Goal: Find specific page/section: Find specific page/section

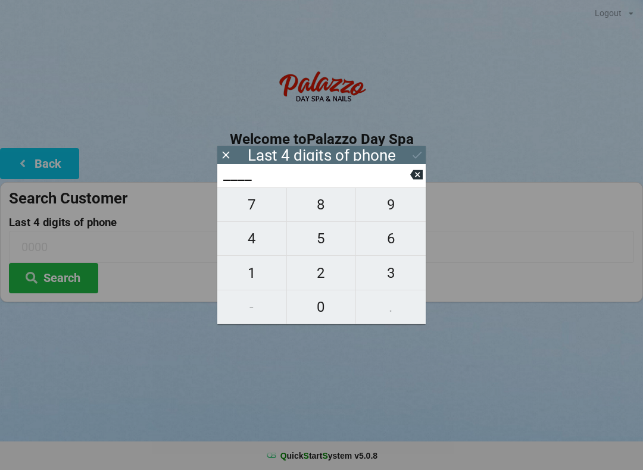
click at [318, 277] on span "2" at bounding box center [321, 273] width 69 height 25
type input "2___"
click at [323, 197] on button "8" at bounding box center [322, 205] width 70 height 35
type input "28__"
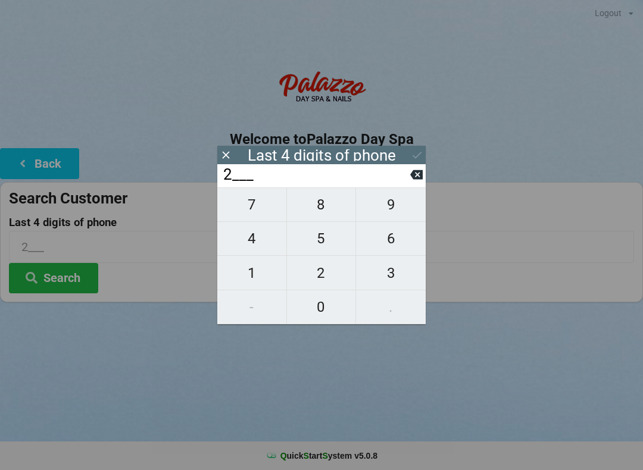
type input "28__"
click at [320, 196] on button "8" at bounding box center [322, 205] width 70 height 35
type input "288_"
click at [320, 234] on span "5" at bounding box center [321, 238] width 69 height 25
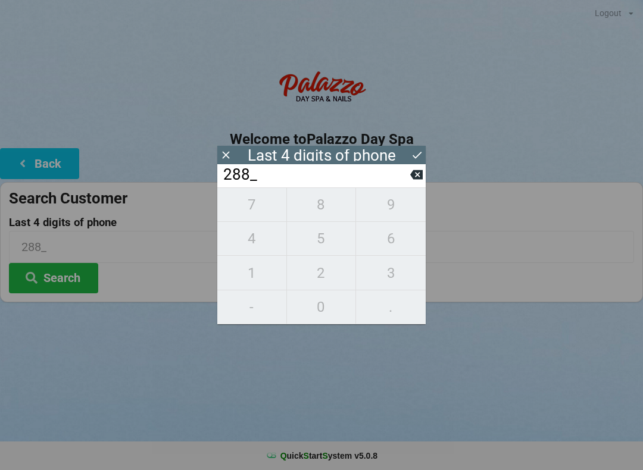
type input "2885"
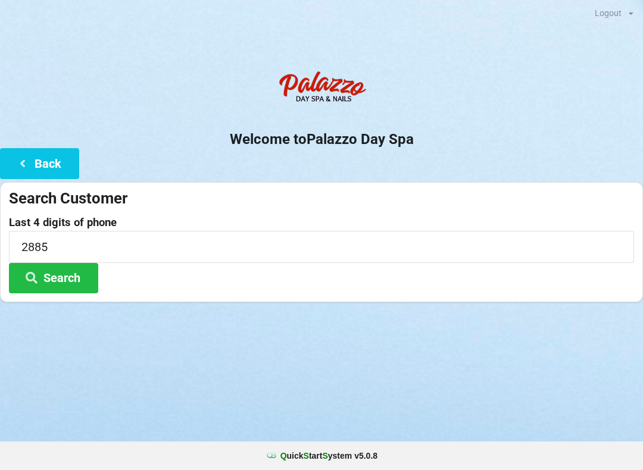
click at [508, 357] on div "Logout Logout Sign-In Welcome to Palazzo Day Spa Back Search Customer Last 4 di…" at bounding box center [321, 235] width 643 height 470
click at [64, 276] on button "Search" at bounding box center [53, 278] width 89 height 30
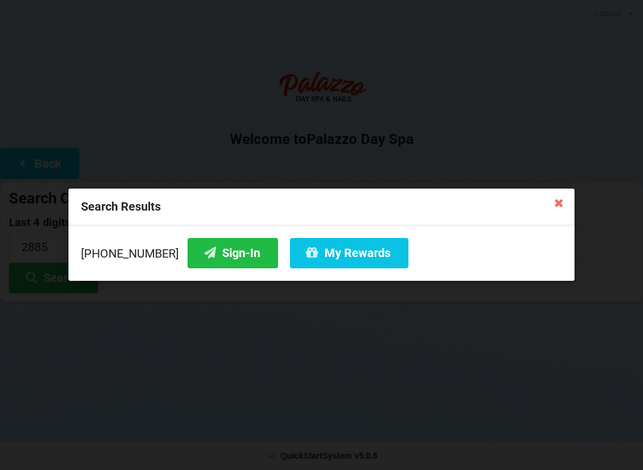
click at [333, 240] on button "My Rewards" at bounding box center [349, 253] width 118 height 30
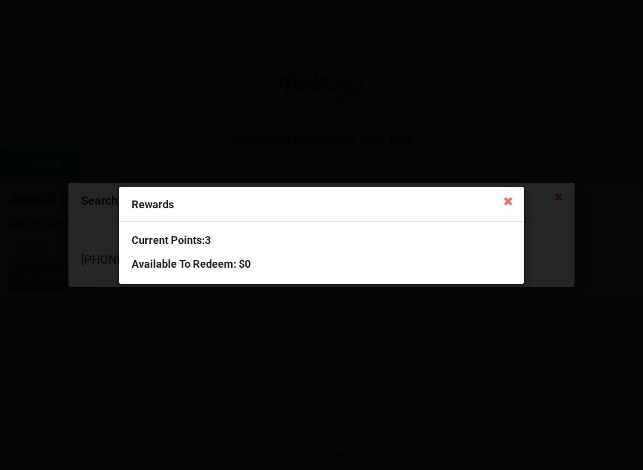
click at [510, 198] on icon at bounding box center [508, 200] width 19 height 19
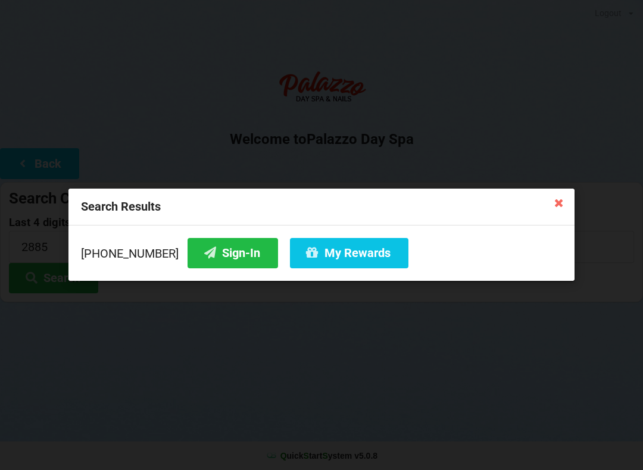
click at [513, 387] on div "Search Results [PHONE_NUMBER] Sign-In My Rewards" at bounding box center [321, 235] width 643 height 470
click at [437, 407] on div "Search Results [PHONE_NUMBER] Sign-In My Rewards" at bounding box center [321, 235] width 643 height 470
click at [204, 254] on button "Sign-In" at bounding box center [233, 253] width 90 height 30
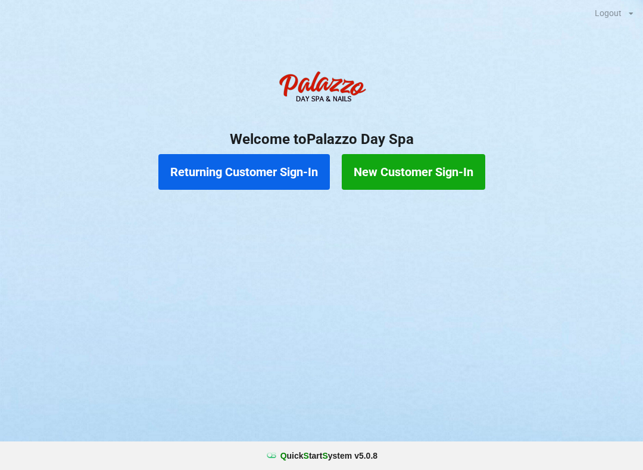
click at [218, 177] on button "Returning Customer Sign-In" at bounding box center [243, 172] width 171 height 36
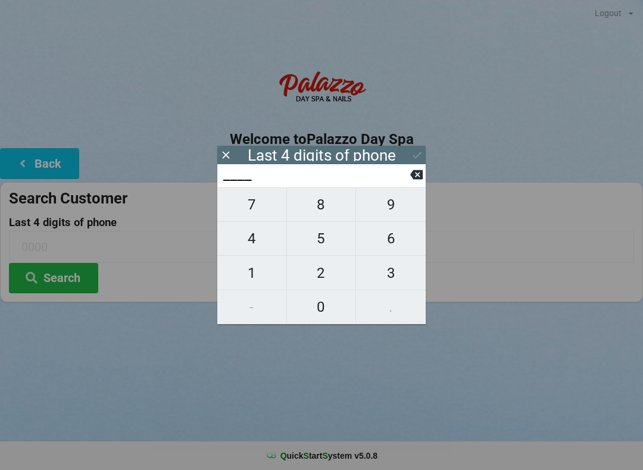
click at [327, 311] on span "0" at bounding box center [321, 307] width 69 height 25
type input "0___"
click at [252, 242] on span "4" at bounding box center [251, 238] width 69 height 25
type input "04__"
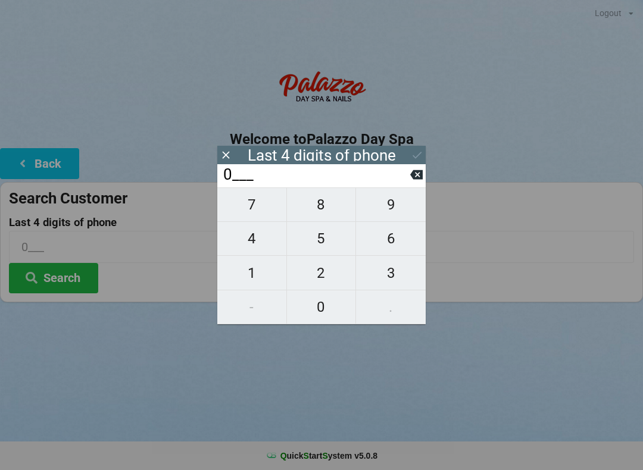
type input "04__"
click at [250, 237] on span "4" at bounding box center [251, 238] width 69 height 25
type input "044_"
click at [392, 245] on span "6" at bounding box center [391, 238] width 70 height 25
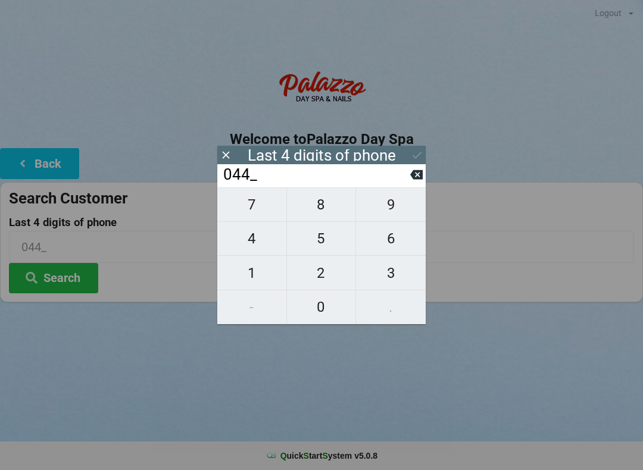
type input "0446"
click at [418, 158] on icon at bounding box center [417, 155] width 13 height 13
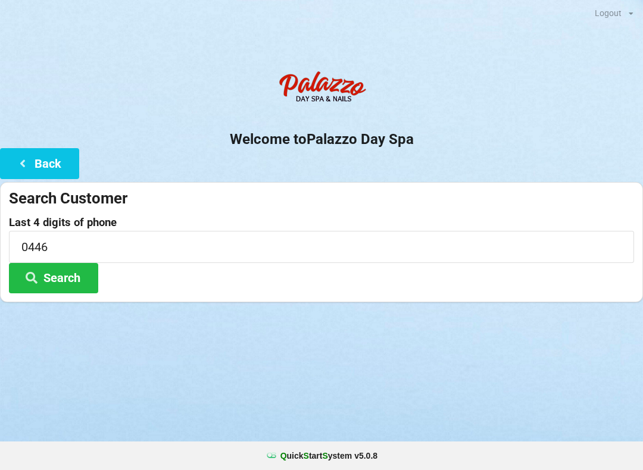
click at [44, 276] on button "Search" at bounding box center [53, 278] width 89 height 30
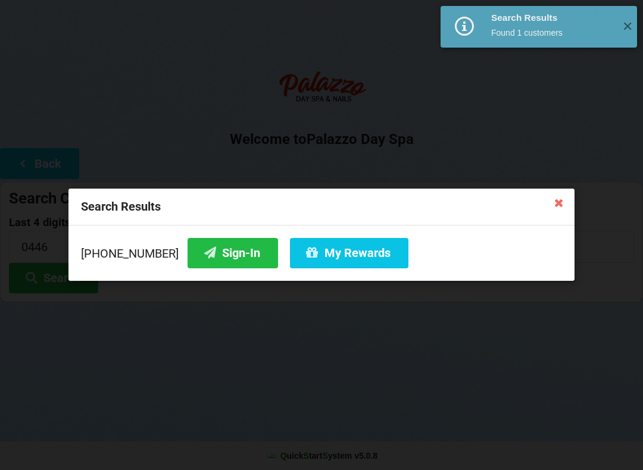
click at [203, 256] on icon at bounding box center [210, 253] width 14 height 10
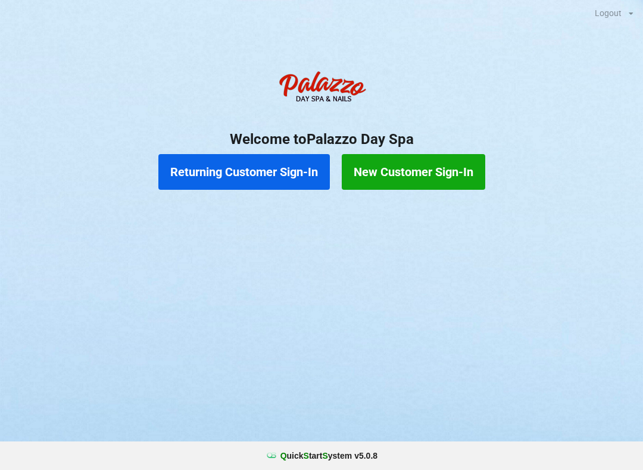
click at [268, 171] on button "Returning Customer Sign-In" at bounding box center [243, 172] width 171 height 36
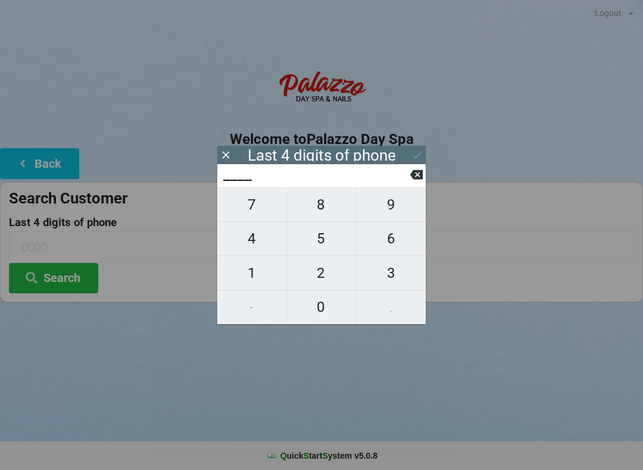
click at [239, 217] on span "7" at bounding box center [251, 204] width 69 height 25
type input "7___"
click at [398, 212] on span "9" at bounding box center [391, 204] width 70 height 25
type input "79__"
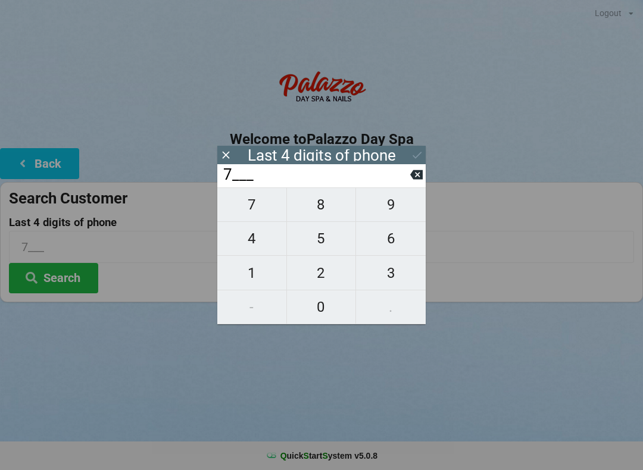
type input "79__"
click at [394, 211] on span "9" at bounding box center [391, 204] width 70 height 25
type input "799_"
click at [324, 242] on span "5" at bounding box center [321, 238] width 69 height 25
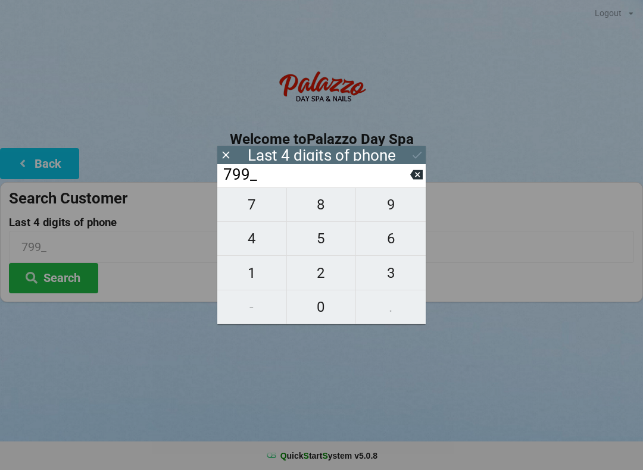
type input "7995"
click at [72, 269] on button "Search" at bounding box center [53, 278] width 89 height 30
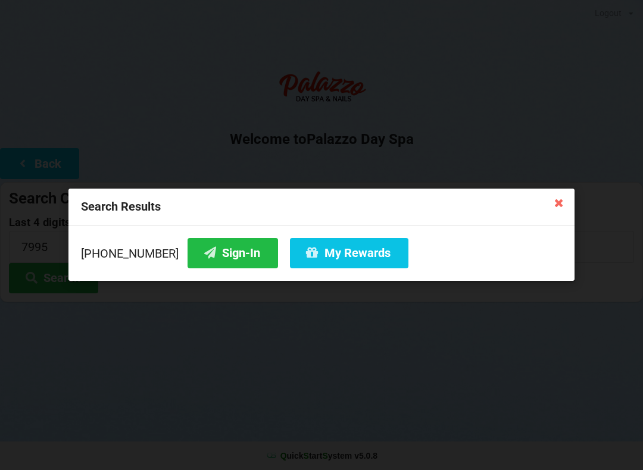
click at [215, 260] on button "Sign-In" at bounding box center [233, 253] width 90 height 30
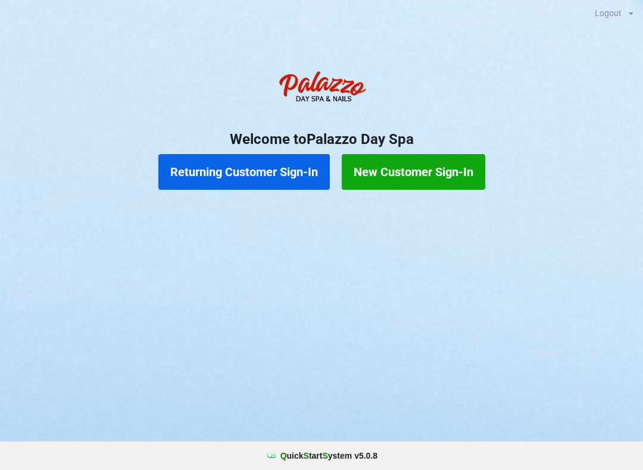
click at [445, 171] on button "New Customer Sign-In" at bounding box center [413, 172] width 143 height 36
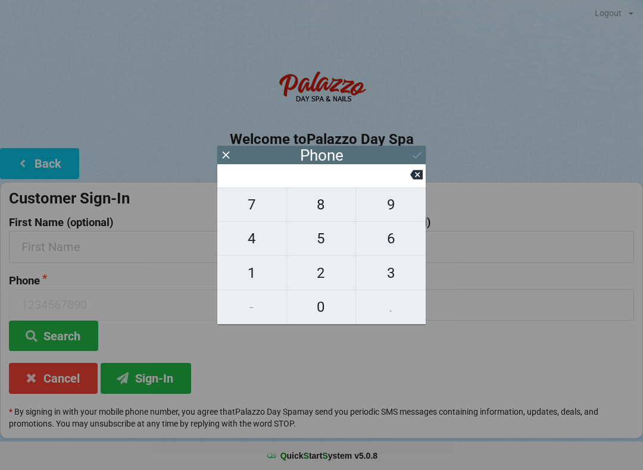
click at [239, 240] on span "4" at bounding box center [251, 238] width 69 height 25
type input "4"
click at [323, 304] on span "0" at bounding box center [321, 307] width 69 height 25
type input "40"
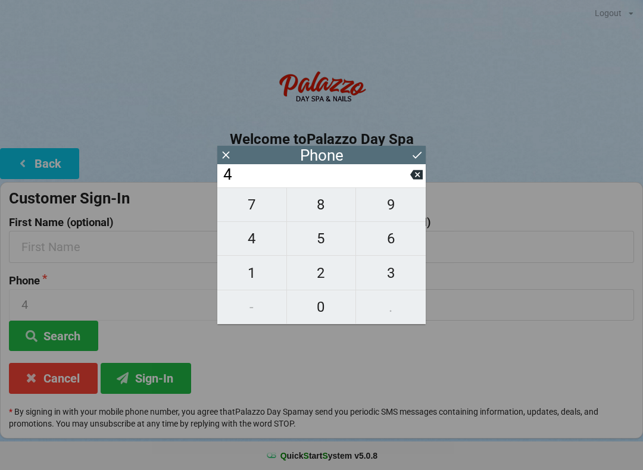
type input "40"
click at [255, 202] on span "7" at bounding box center [251, 204] width 69 height 25
type input "407"
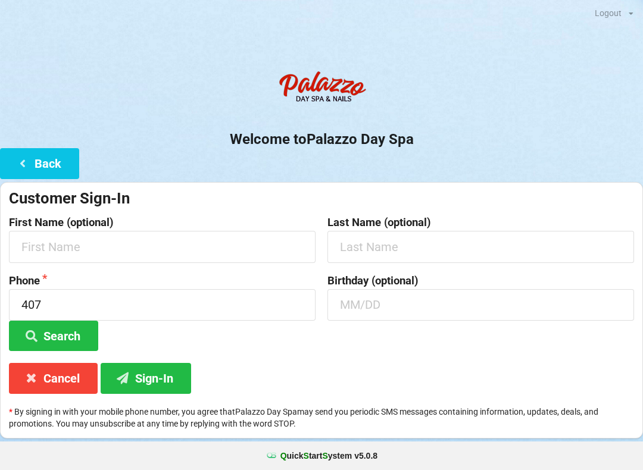
click at [468, 220] on label "Last Name (optional)" at bounding box center [480, 223] width 307 height 12
click at [63, 379] on button "Cancel" at bounding box center [53, 378] width 89 height 30
click at [158, 375] on button "Sign-In" at bounding box center [146, 378] width 90 height 30
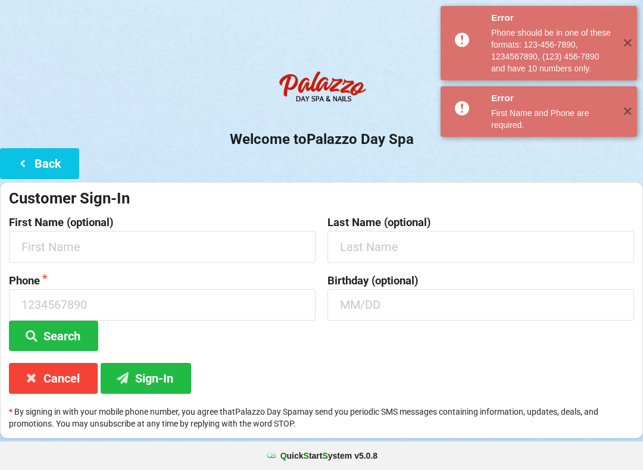
click at [556, 114] on div "First Name and Phone are required." at bounding box center [552, 119] width 122 height 24
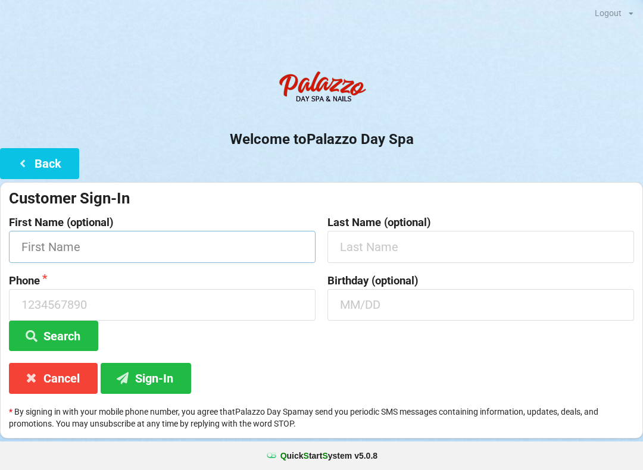
click at [161, 253] on input "text" at bounding box center [162, 247] width 307 height 32
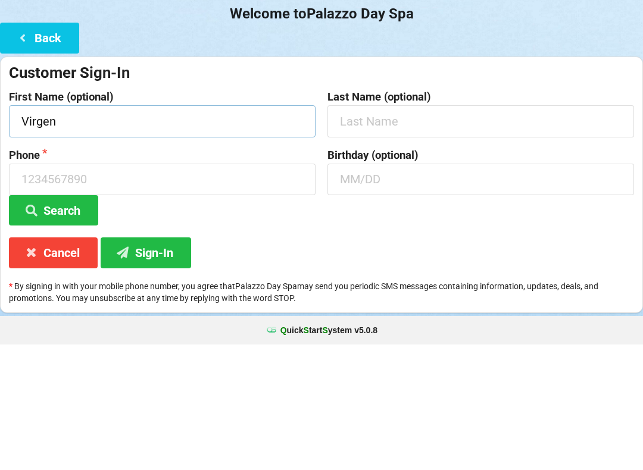
type input "Virgen"
click at [174, 275] on label "Phone" at bounding box center [162, 281] width 307 height 12
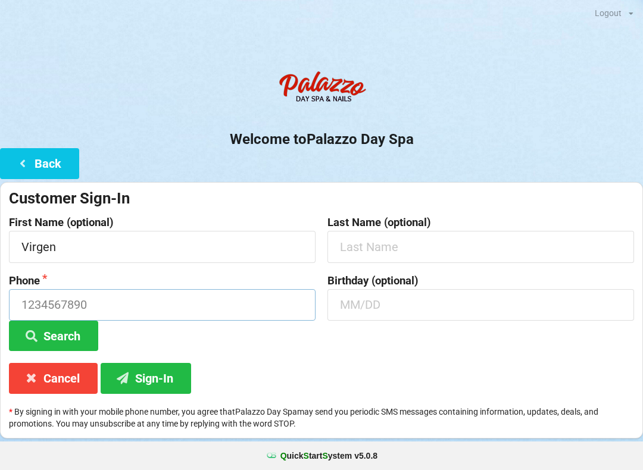
click at [189, 313] on input at bounding box center [162, 305] width 307 height 32
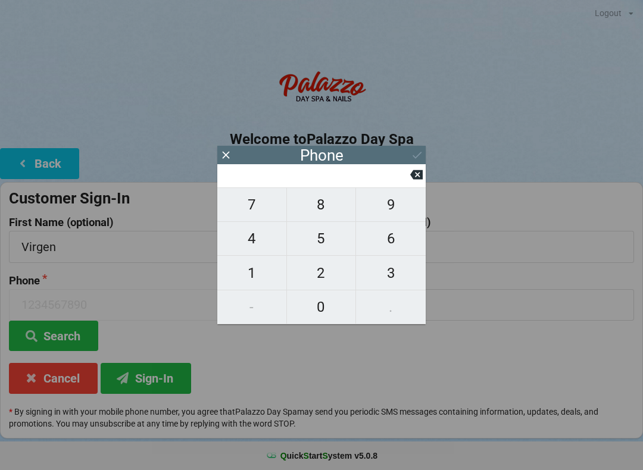
click at [251, 239] on span "4" at bounding box center [251, 238] width 69 height 25
type input "4"
click at [323, 316] on span "0" at bounding box center [321, 307] width 69 height 25
type input "40"
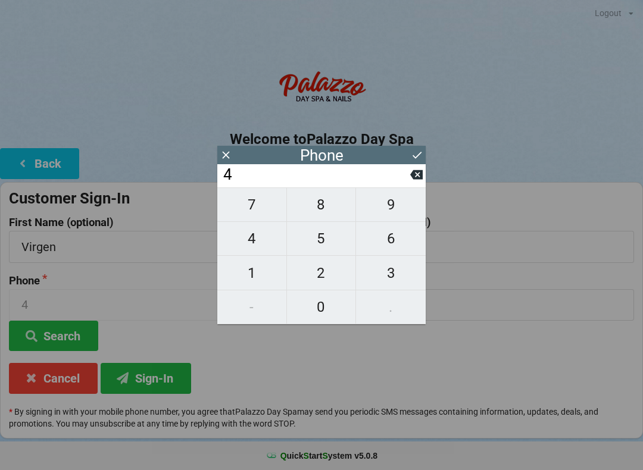
type input "40"
click at [248, 205] on span "7" at bounding box center [251, 204] width 69 height 25
type input "407"
click at [323, 279] on span "2" at bounding box center [321, 273] width 69 height 25
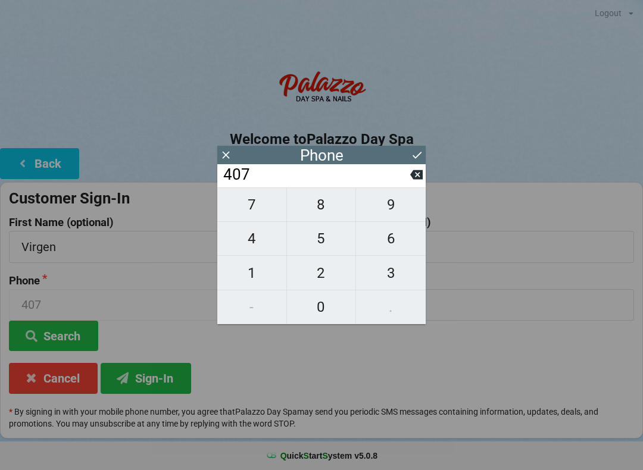
type input "4072"
click at [326, 273] on span "2" at bounding box center [321, 273] width 69 height 25
type input "40722"
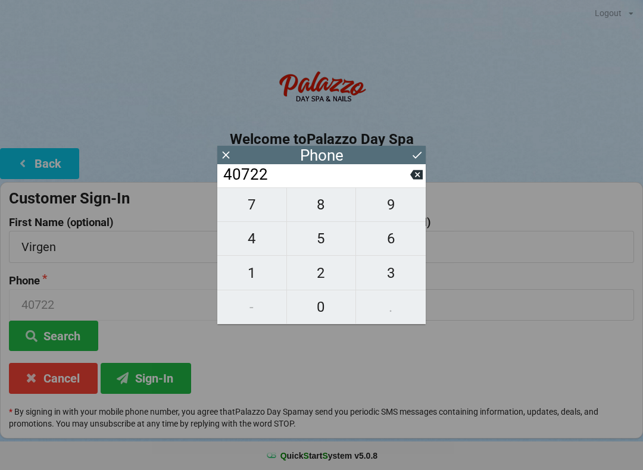
click at [258, 203] on span "7" at bounding box center [251, 204] width 69 height 25
type input "407227"
click at [325, 243] on span "5" at bounding box center [321, 238] width 69 height 25
type input "4072275"
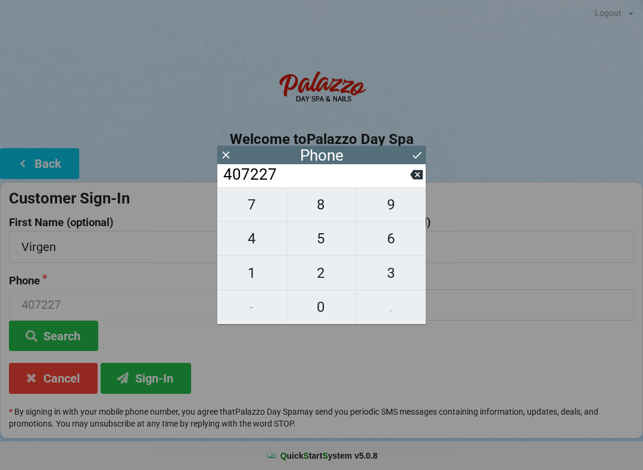
type input "4072275"
click at [395, 205] on span "9" at bounding box center [391, 204] width 70 height 25
type input "40722759"
click at [396, 211] on span "9" at bounding box center [391, 204] width 70 height 25
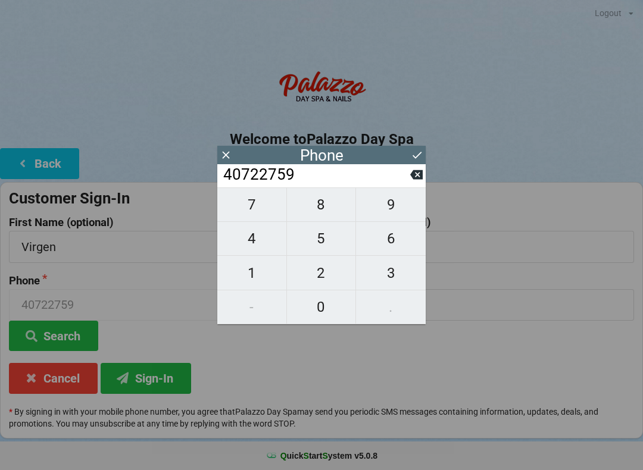
type input "407227599"
click at [260, 246] on span "4" at bounding box center [251, 238] width 69 height 25
type input "4072275994"
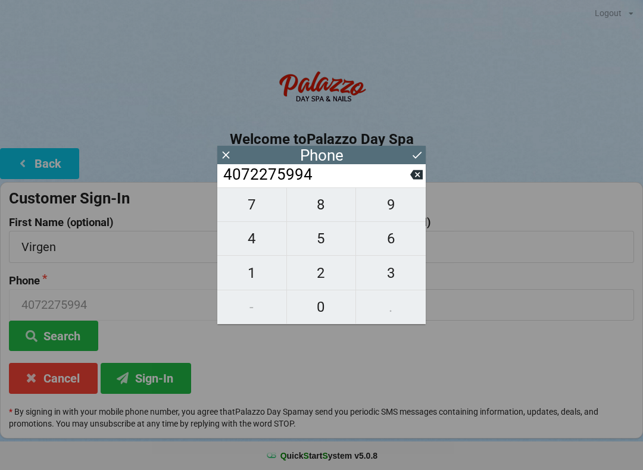
click at [160, 380] on button "Sign-In" at bounding box center [146, 378] width 90 height 30
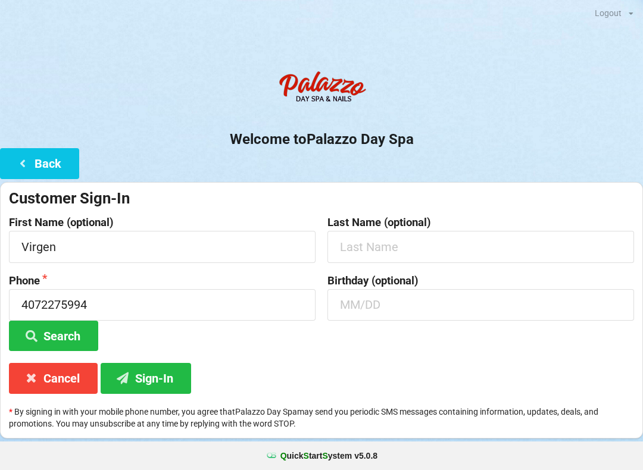
click at [155, 373] on button "Sign-In" at bounding box center [146, 378] width 90 height 30
click at [58, 374] on button "Cancel" at bounding box center [53, 378] width 89 height 30
click at [58, 377] on button "Cancel" at bounding box center [53, 378] width 89 height 30
click at [32, 155] on button "Back" at bounding box center [39, 163] width 79 height 30
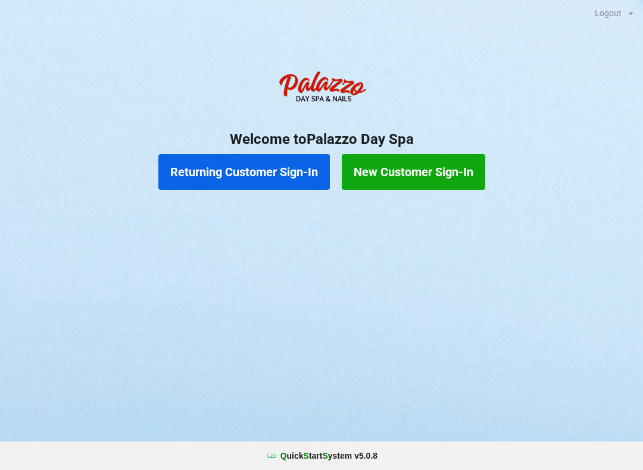
click at [264, 172] on button "Returning Customer Sign-In" at bounding box center [243, 172] width 171 height 36
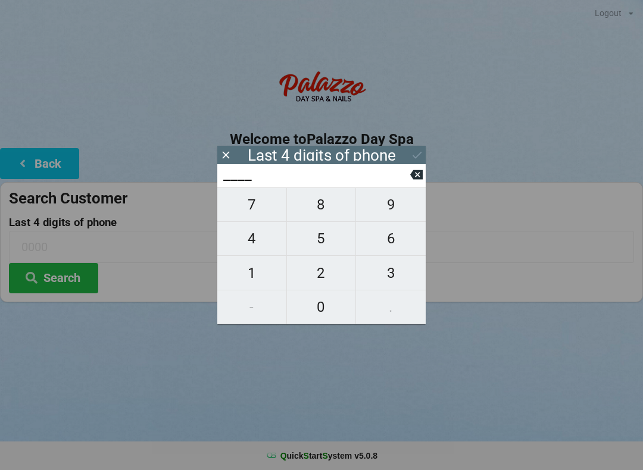
click at [324, 209] on span "8" at bounding box center [321, 204] width 69 height 25
type input "8___"
click at [387, 217] on span "9" at bounding box center [391, 204] width 70 height 25
type input "89__"
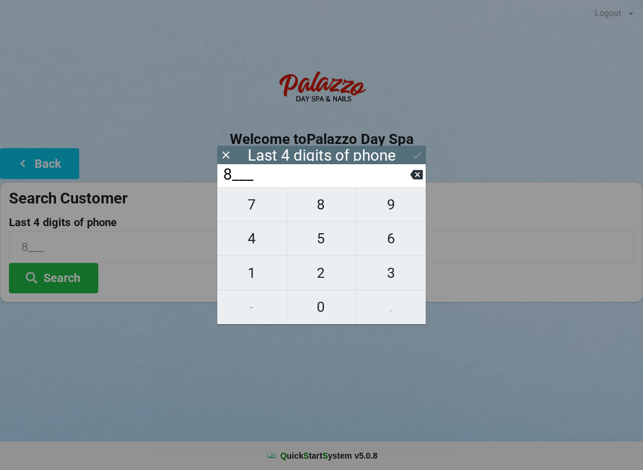
type input "89__"
click at [322, 245] on span "5" at bounding box center [321, 238] width 69 height 25
type input "895_"
click at [255, 208] on span "7" at bounding box center [251, 204] width 69 height 25
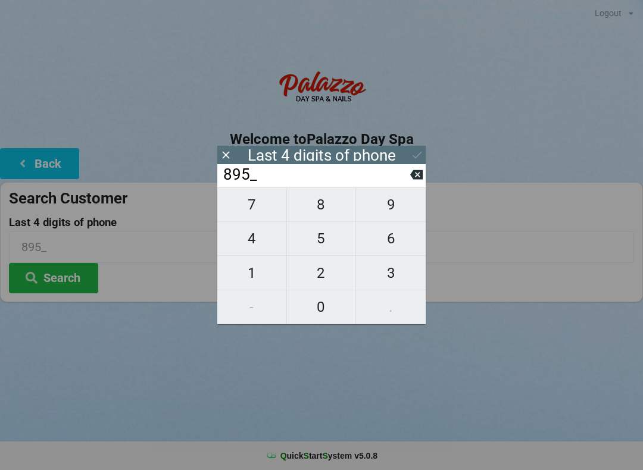
type input "8957"
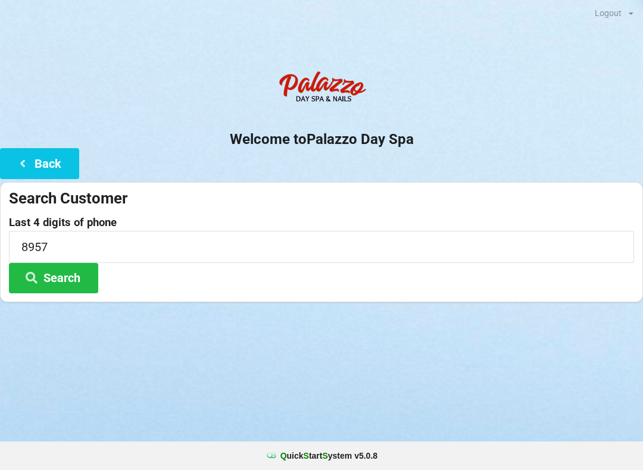
click at [60, 286] on button "Search" at bounding box center [53, 278] width 89 height 30
click at [24, 165] on icon at bounding box center [22, 163] width 14 height 10
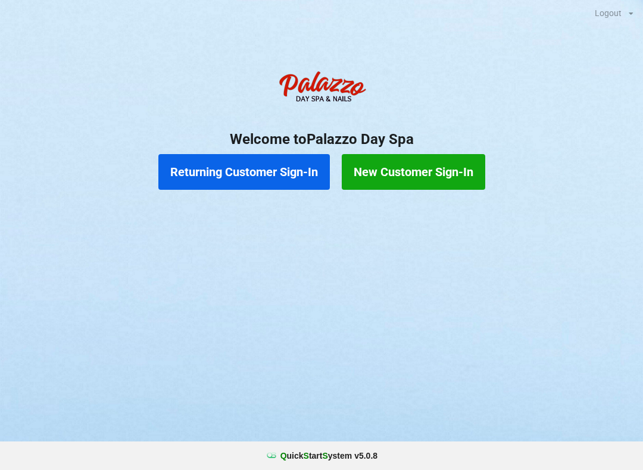
click at [408, 171] on button "New Customer Sign-In" at bounding box center [413, 172] width 143 height 36
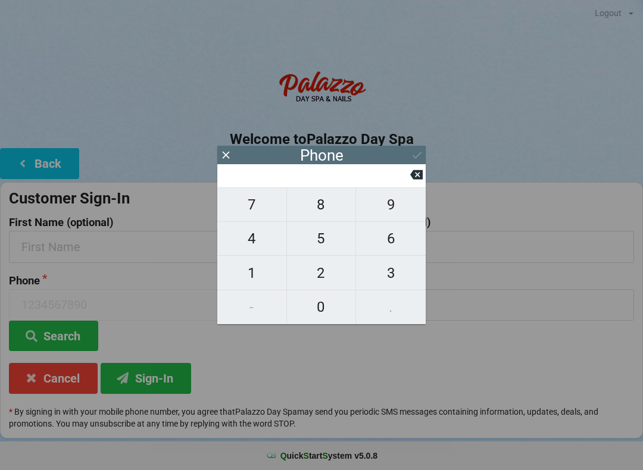
click at [261, 238] on span "4" at bounding box center [251, 238] width 69 height 25
type input "4"
click at [421, 171] on button at bounding box center [416, 175] width 13 height 16
click at [249, 246] on span "4" at bounding box center [251, 238] width 69 height 25
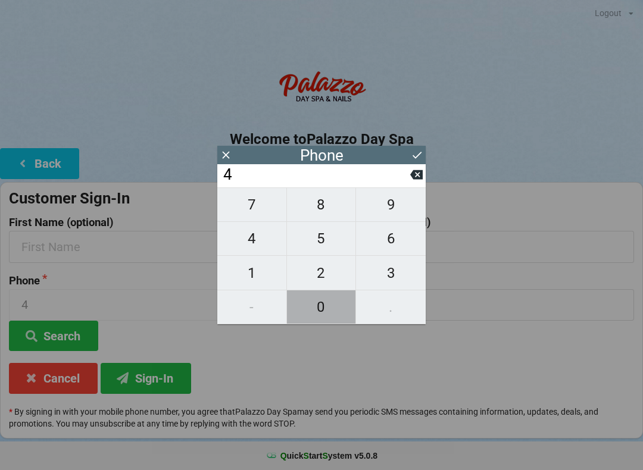
click at [316, 316] on span "0" at bounding box center [321, 307] width 69 height 25
type input "40"
click at [250, 217] on span "7" at bounding box center [251, 204] width 69 height 25
type input "407"
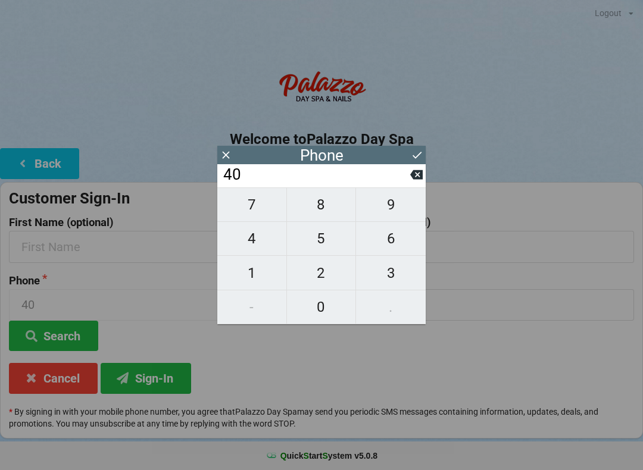
type input "407"
click at [314, 275] on span "2" at bounding box center [321, 273] width 69 height 25
type input "4072"
click at [316, 279] on span "2" at bounding box center [321, 273] width 69 height 25
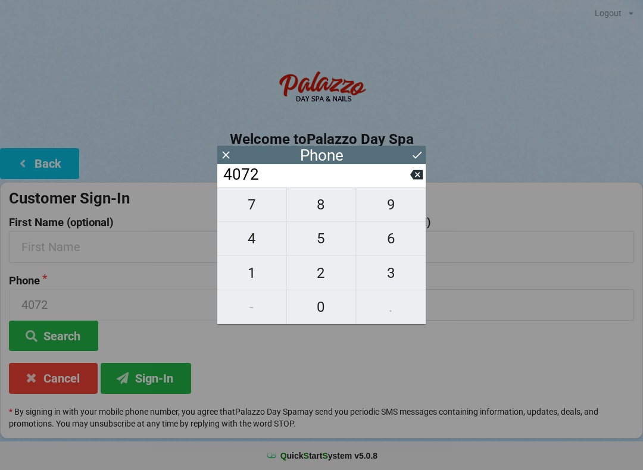
type input "40722"
click at [246, 212] on span "7" at bounding box center [251, 204] width 69 height 25
type input "407227"
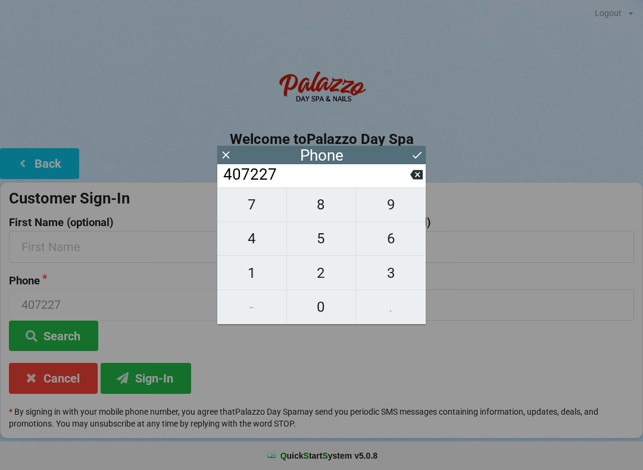
click at [318, 246] on span "5" at bounding box center [321, 238] width 69 height 25
type input "4072275"
click at [391, 209] on span "9" at bounding box center [391, 204] width 70 height 25
type input "40722759"
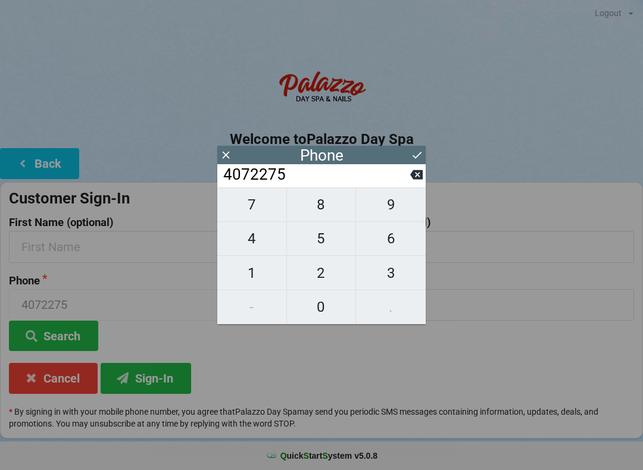
type input "40722759"
click at [389, 211] on span "9" at bounding box center [391, 204] width 70 height 25
type input "407227599"
click at [252, 248] on span "4" at bounding box center [251, 238] width 69 height 25
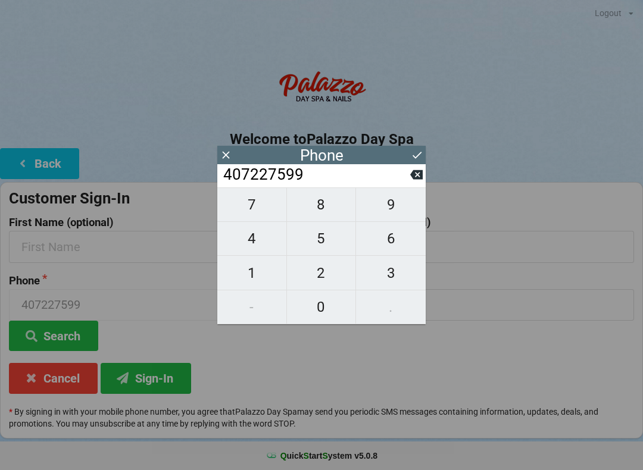
type input "4072275994"
click at [136, 380] on button "Sign-In" at bounding box center [146, 378] width 90 height 30
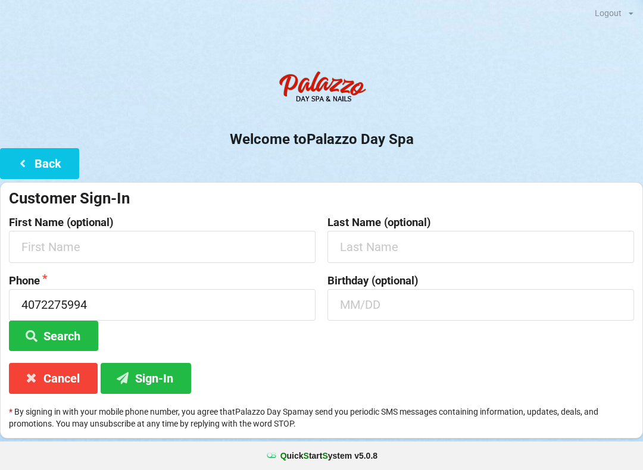
click at [18, 170] on button "Back" at bounding box center [39, 163] width 79 height 30
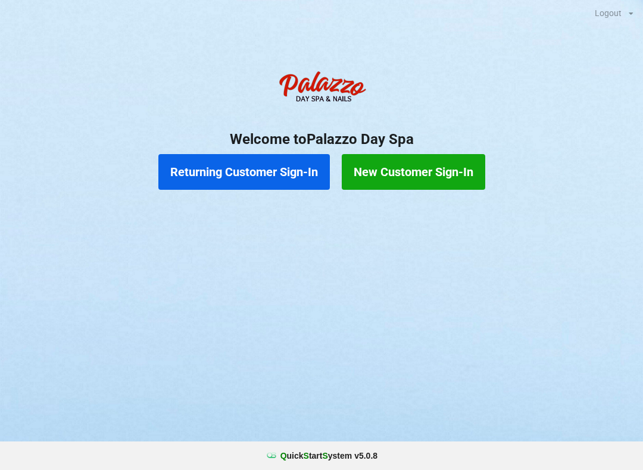
click at [260, 173] on button "Returning Customer Sign-In" at bounding box center [243, 172] width 171 height 36
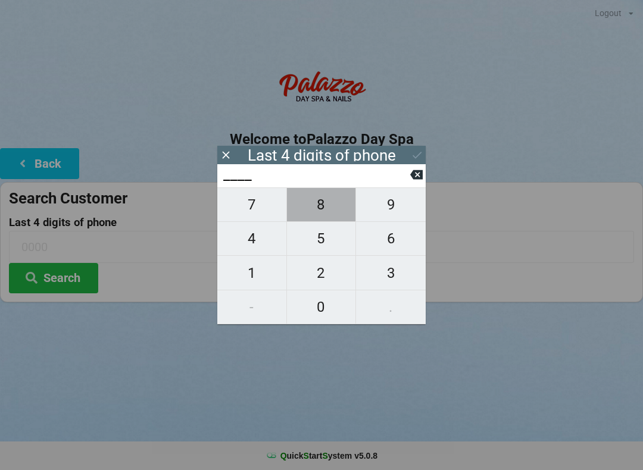
click at [315, 214] on span "8" at bounding box center [321, 204] width 69 height 25
type input "8___"
click at [388, 212] on span "9" at bounding box center [391, 204] width 70 height 25
type input "89__"
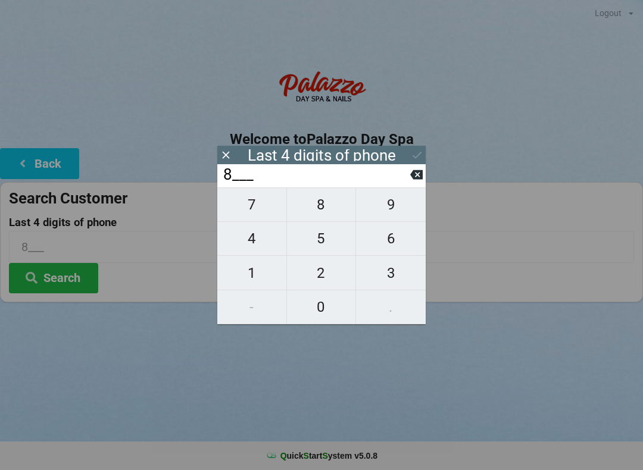
type input "89__"
click at [316, 250] on span "5" at bounding box center [321, 238] width 69 height 25
type input "895_"
click at [253, 217] on span "7" at bounding box center [251, 204] width 69 height 25
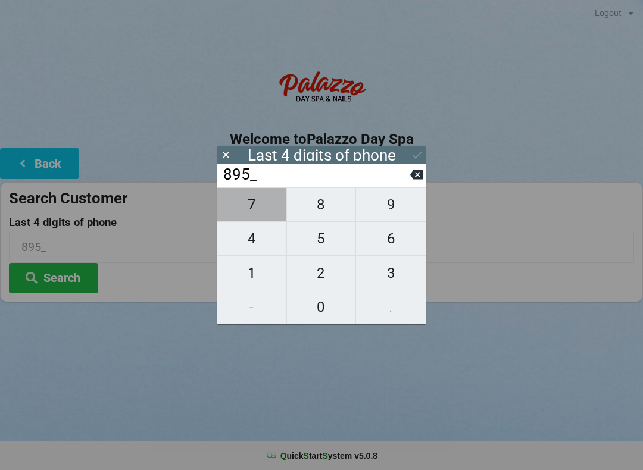
type input "8957"
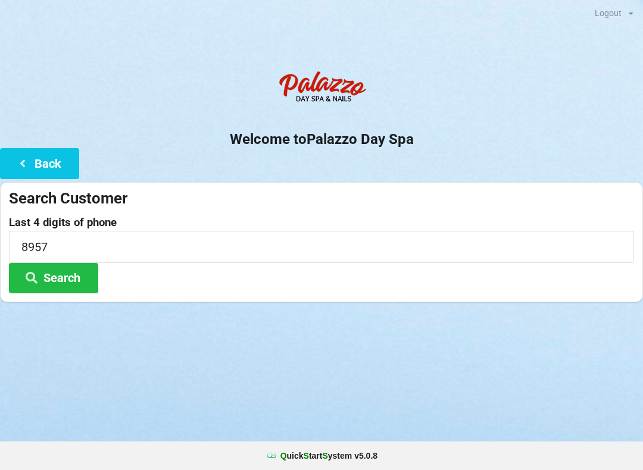
click at [55, 277] on button "Search" at bounding box center [53, 278] width 89 height 30
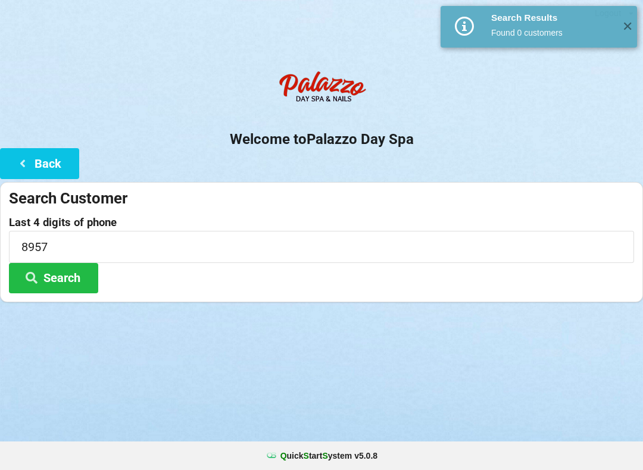
click at [620, 23] on span "✕" at bounding box center [627, 27] width 20 height 12
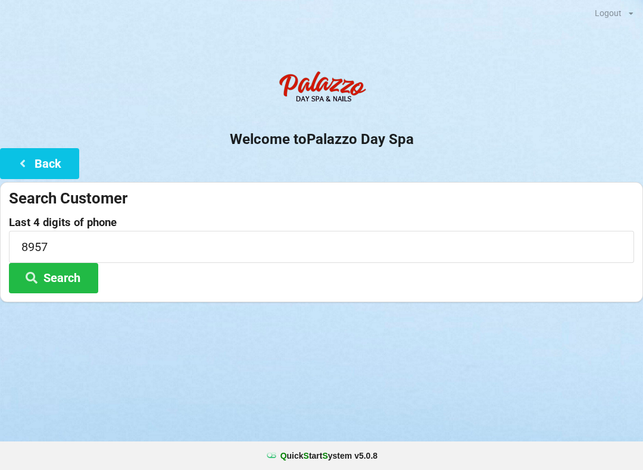
click at [25, 164] on icon at bounding box center [22, 163] width 14 height 10
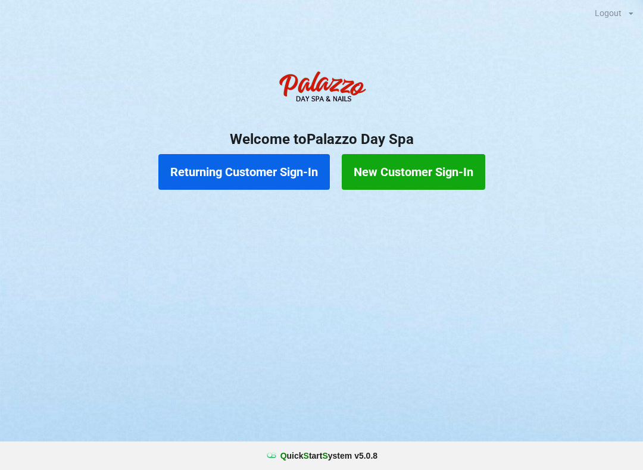
click at [413, 169] on button "New Customer Sign-In" at bounding box center [413, 172] width 143 height 36
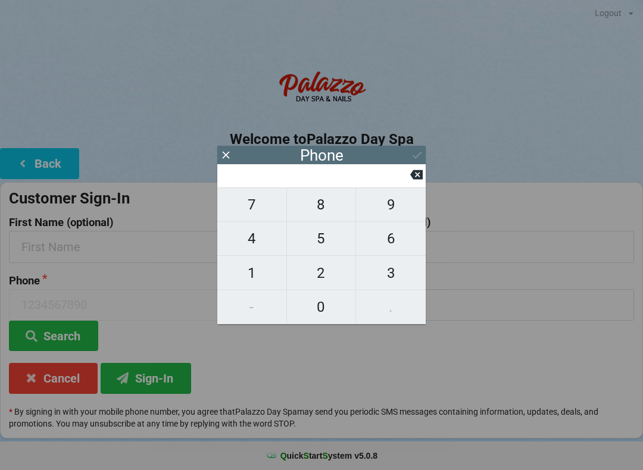
click at [246, 240] on span "4" at bounding box center [251, 238] width 69 height 25
type input "4"
click at [314, 315] on span "0" at bounding box center [321, 307] width 69 height 25
type input "40"
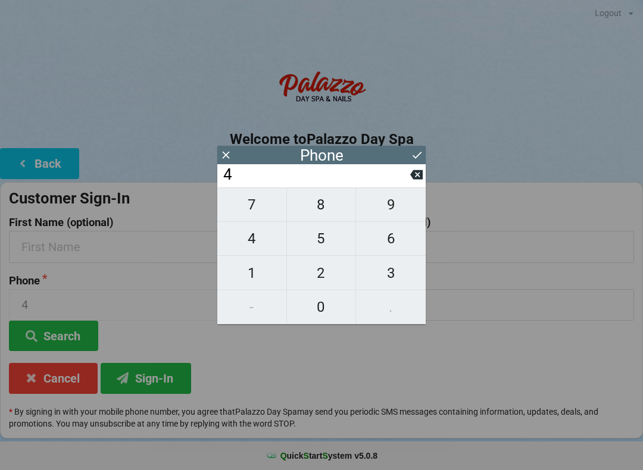
type input "40"
click at [249, 213] on span "7" at bounding box center [251, 204] width 69 height 25
type input "407"
click at [316, 276] on span "2" at bounding box center [321, 273] width 69 height 25
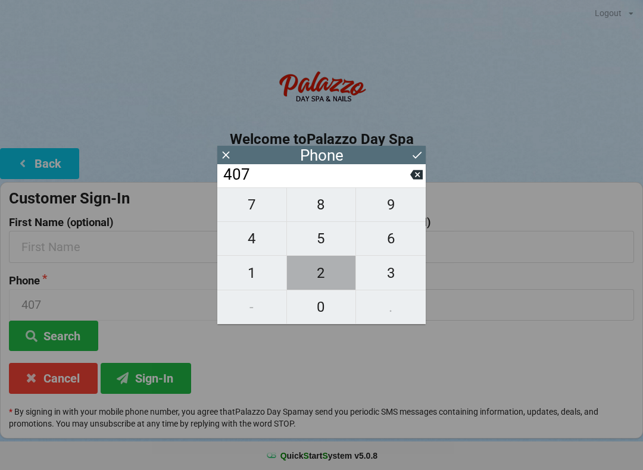
type input "4072"
click at [323, 277] on span "2" at bounding box center [321, 273] width 69 height 25
type input "40722"
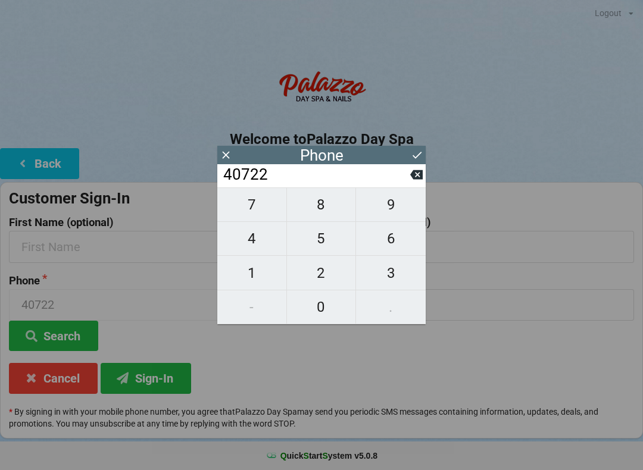
click at [252, 213] on span "7" at bounding box center [251, 204] width 69 height 25
type input "407227"
click at [394, 212] on span "9" at bounding box center [391, 204] width 70 height 25
type input "4072279"
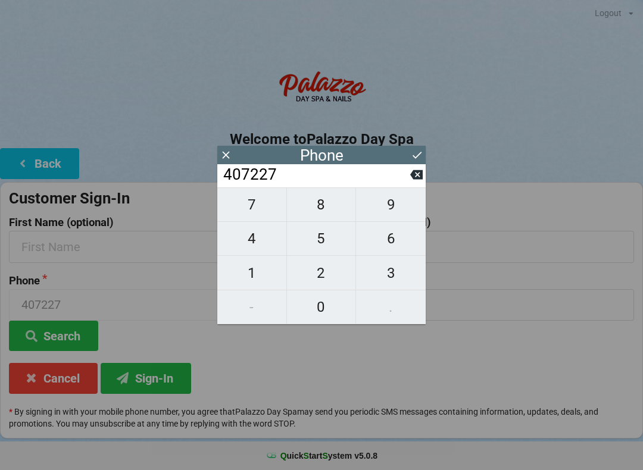
type input "4072279"
click at [389, 210] on span "9" at bounding box center [391, 204] width 70 height 25
type input "40722799"
click at [242, 216] on span "7" at bounding box center [251, 204] width 69 height 25
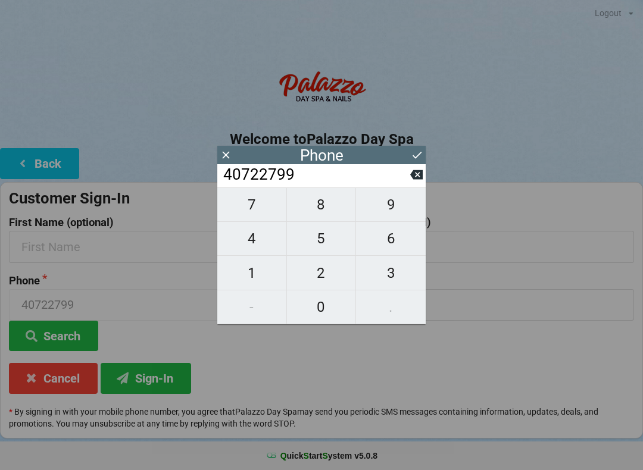
type input "407227997"
click at [414, 176] on icon at bounding box center [416, 175] width 13 height 10
click at [415, 179] on icon at bounding box center [416, 175] width 13 height 10
click at [412, 180] on icon at bounding box center [416, 175] width 13 height 10
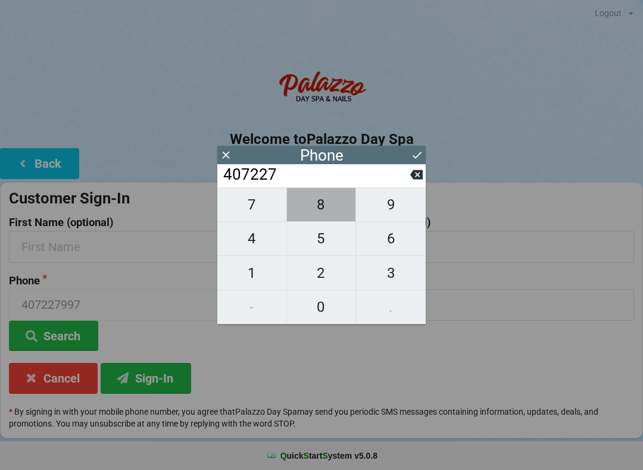
click at [320, 211] on span "8" at bounding box center [321, 204] width 69 height 25
type input "4072278"
click at [412, 179] on icon at bounding box center [416, 175] width 13 height 10
click at [314, 246] on span "5" at bounding box center [321, 238] width 69 height 25
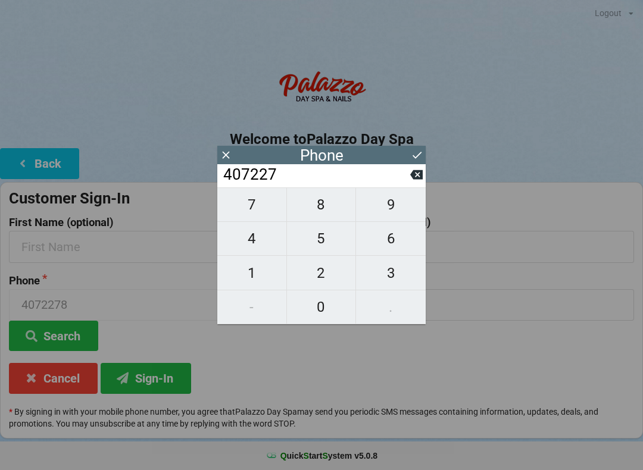
type input "4072275"
click at [389, 213] on span "9" at bounding box center [391, 204] width 70 height 25
type input "40722759"
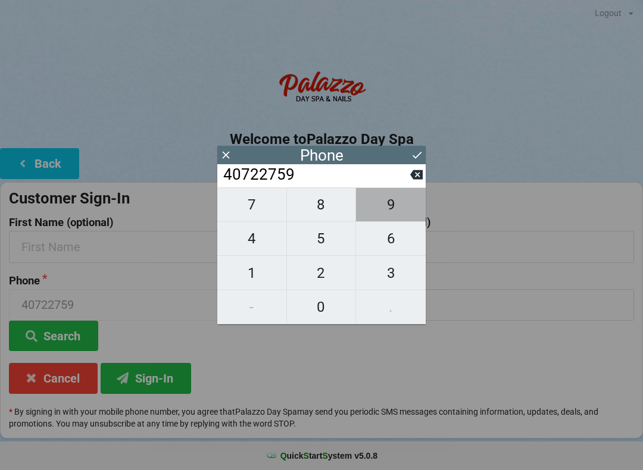
click at [393, 213] on span "9" at bounding box center [391, 204] width 70 height 25
type input "407227599"
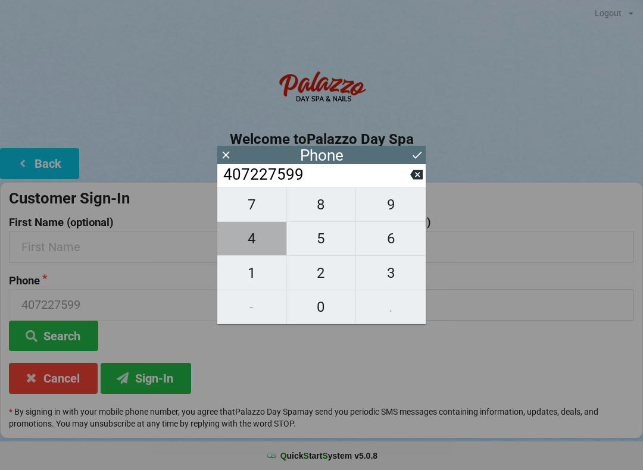
click at [248, 241] on span "4" at bounding box center [251, 238] width 69 height 25
type input "4072275994"
click at [51, 339] on button "Search" at bounding box center [53, 336] width 89 height 30
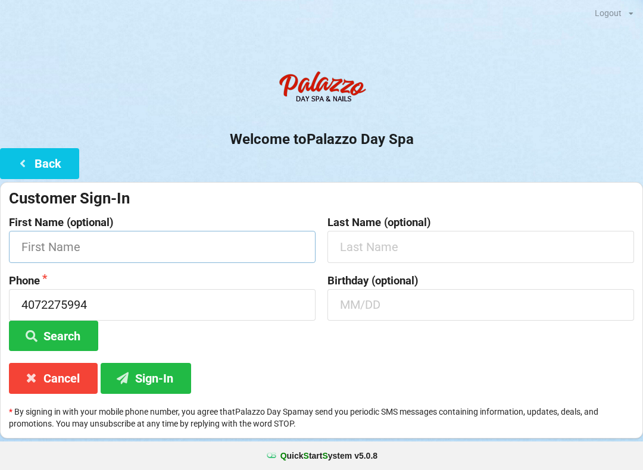
click at [39, 240] on input "text" at bounding box center [162, 247] width 307 height 32
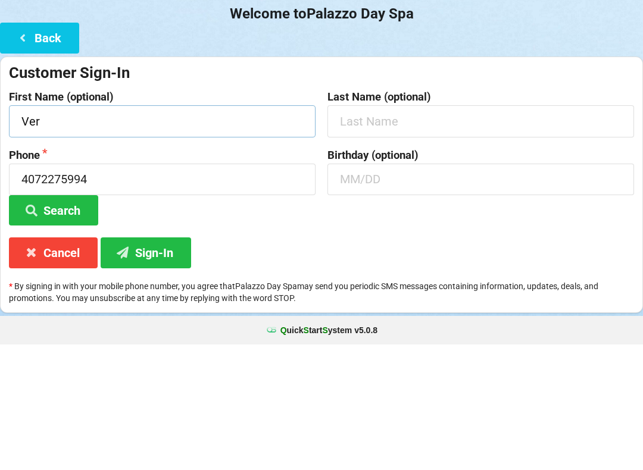
type input "Ver"
click at [411, 231] on input "text" at bounding box center [480, 247] width 307 height 32
type input "G"
click at [45, 231] on input "Ver" at bounding box center [162, 247] width 307 height 32
type input "Vergen"
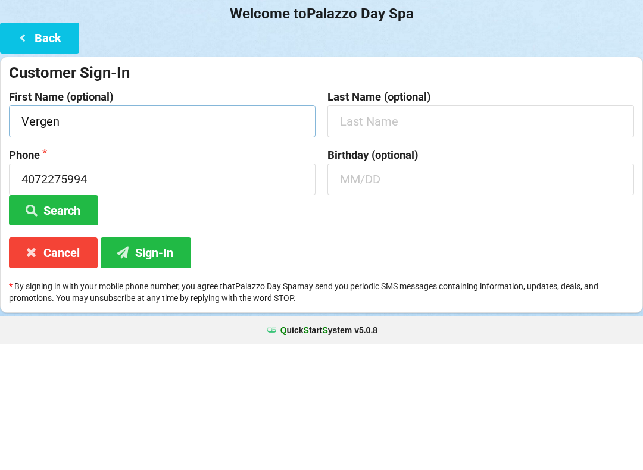
click at [61, 321] on button "Search" at bounding box center [53, 336] width 89 height 30
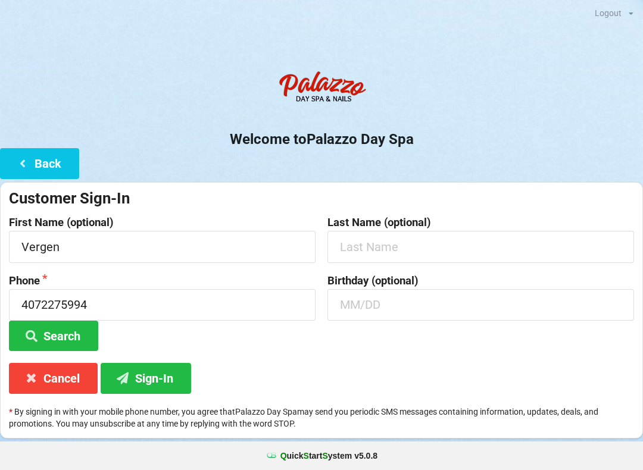
click at [152, 371] on button "Sign-In" at bounding box center [146, 378] width 90 height 30
click at [52, 330] on button "Search" at bounding box center [53, 336] width 89 height 30
click at [21, 163] on icon at bounding box center [22, 163] width 14 height 10
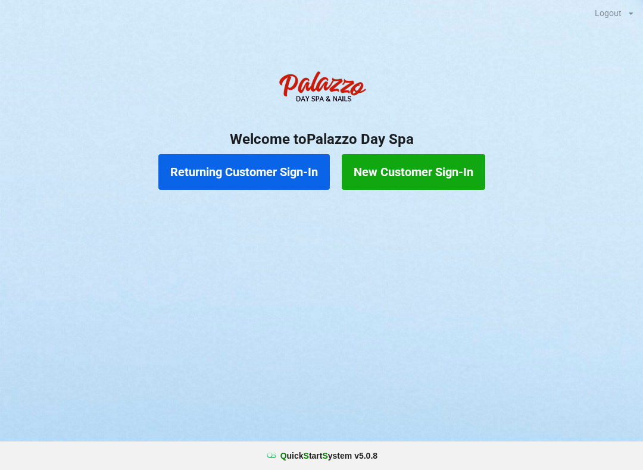
click at [249, 173] on button "Returning Customer Sign-In" at bounding box center [243, 172] width 171 height 36
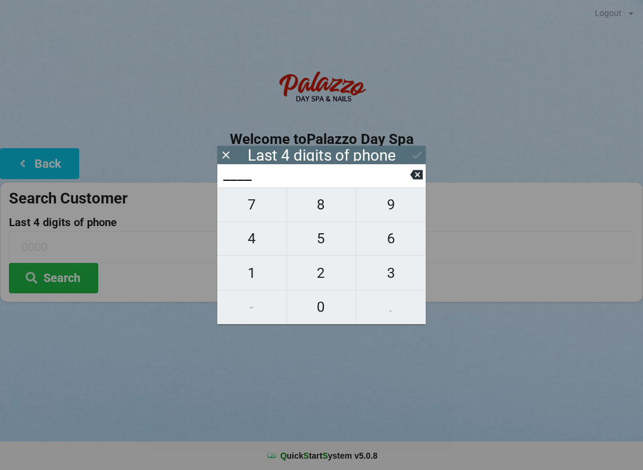
click at [316, 244] on span "5" at bounding box center [321, 238] width 69 height 25
type input "5___"
click at [394, 211] on span "9" at bounding box center [391, 204] width 70 height 25
type input "59__"
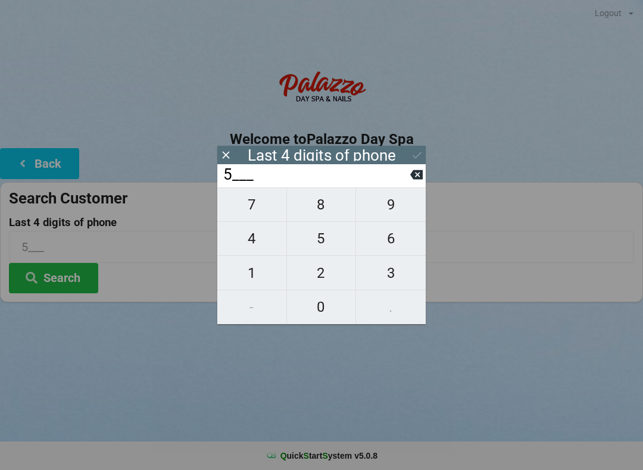
type input "59__"
click at [390, 213] on span "9" at bounding box center [391, 204] width 70 height 25
type input "599_"
click at [249, 242] on span "4" at bounding box center [251, 238] width 69 height 25
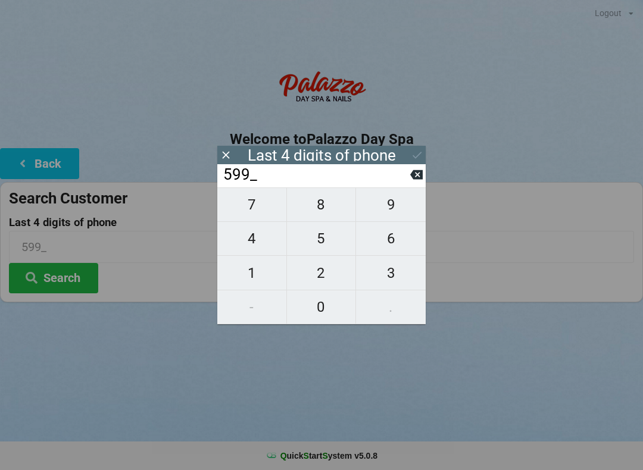
type input "5994"
click at [52, 276] on button "Search" at bounding box center [53, 278] width 89 height 30
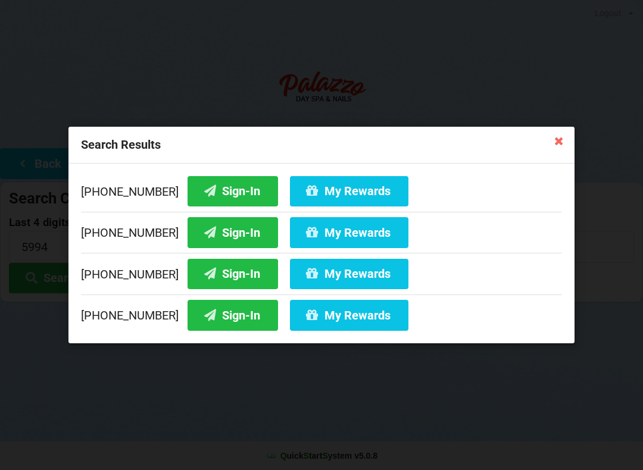
click at [328, 195] on button "My Rewards" at bounding box center [349, 191] width 118 height 30
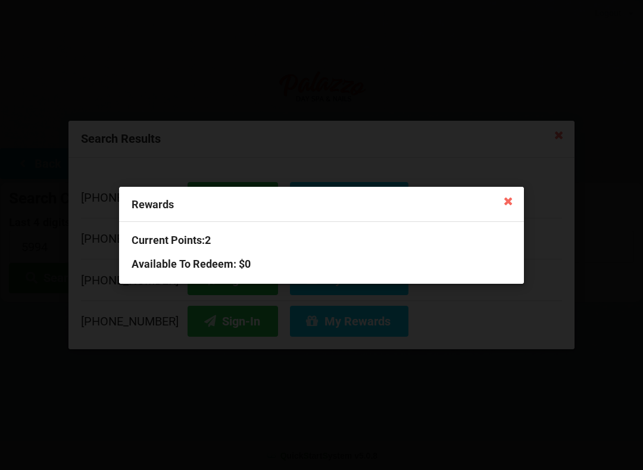
click at [505, 202] on icon at bounding box center [508, 200] width 19 height 19
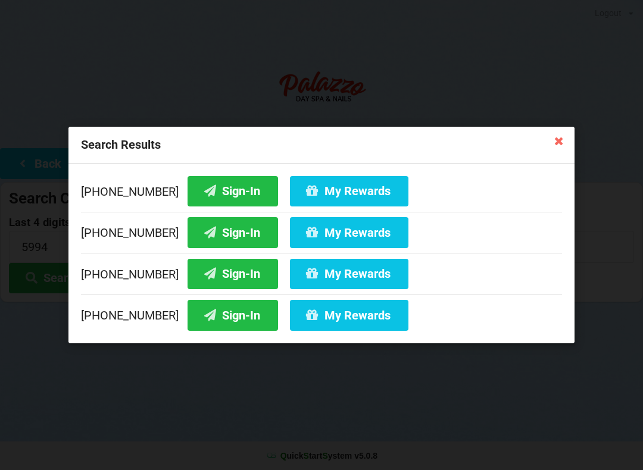
click at [549, 147] on icon at bounding box center [558, 140] width 19 height 19
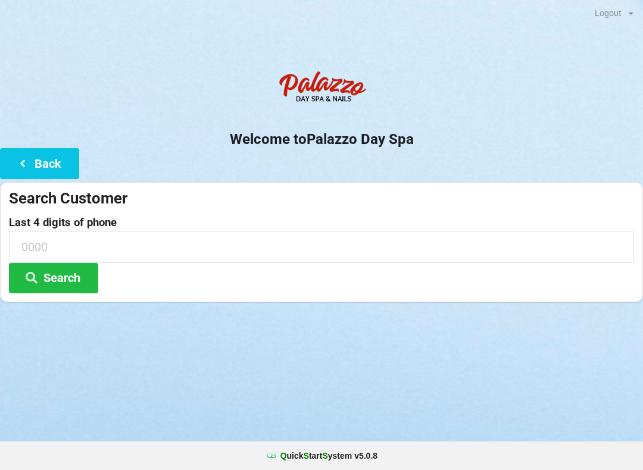
click at [569, 139] on h2 "Welcome to [GEOGRAPHIC_DATA]" at bounding box center [321, 139] width 643 height 18
click at [24, 162] on icon at bounding box center [22, 163] width 14 height 10
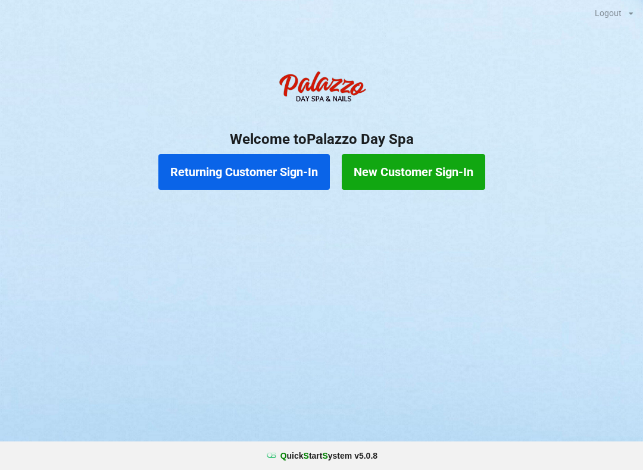
click at [222, 174] on button "Returning Customer Sign-In" at bounding box center [243, 172] width 171 height 36
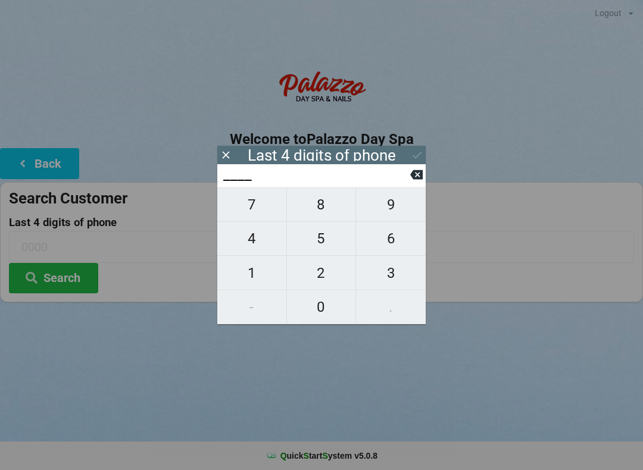
click at [321, 313] on span "0" at bounding box center [321, 307] width 69 height 25
type input "0___"
click at [318, 214] on span "8" at bounding box center [321, 204] width 69 height 25
type input "08__"
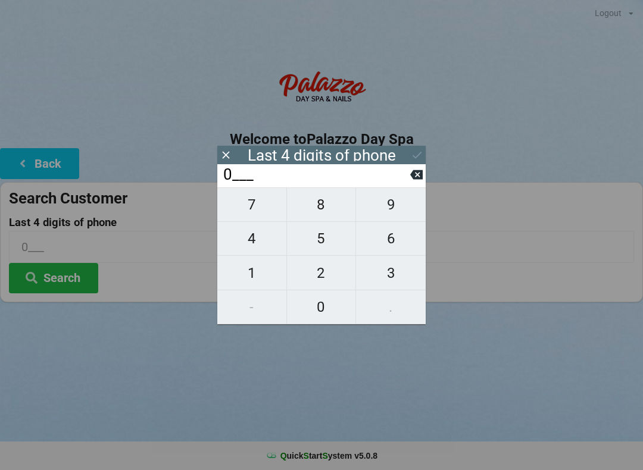
type input "08__"
click at [413, 180] on icon at bounding box center [416, 175] width 13 height 10
click at [327, 280] on span "2" at bounding box center [321, 273] width 69 height 25
type input "02__"
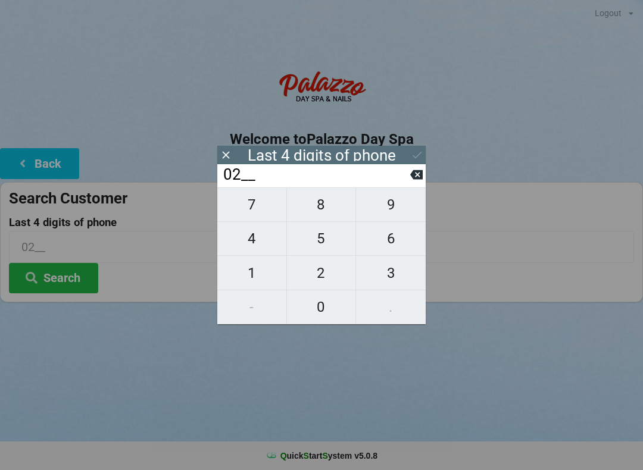
click at [320, 237] on span "5" at bounding box center [321, 238] width 69 height 25
type input "025_"
click at [236, 277] on span "1" at bounding box center [251, 273] width 69 height 25
type input "0251"
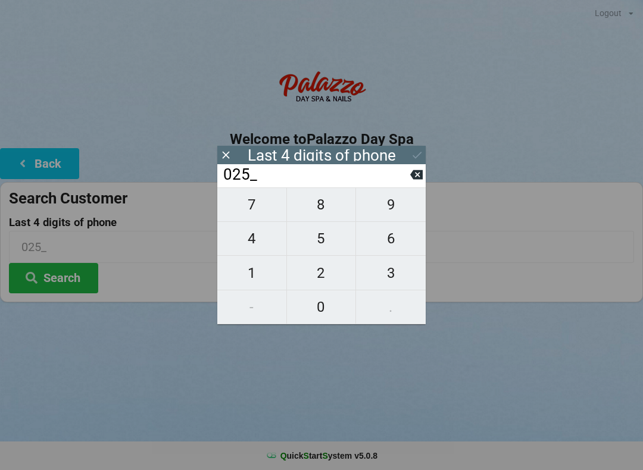
type input "0251"
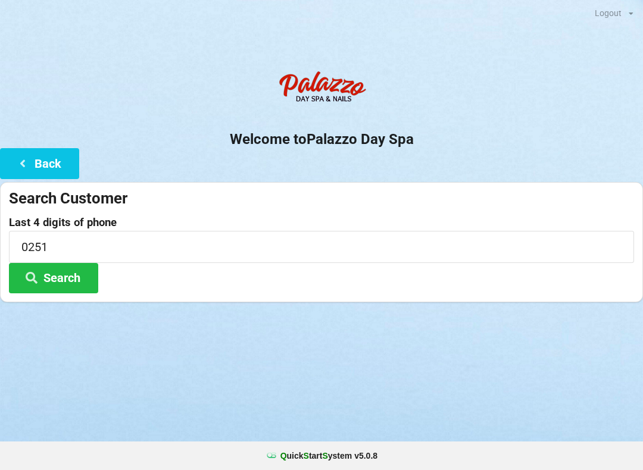
click at [404, 333] on div "Logout Logout Sign-In Welcome to Palazzo Day Spa Back Search Customer Last 4 di…" at bounding box center [321, 235] width 643 height 470
click at [57, 285] on button "Search" at bounding box center [53, 278] width 89 height 30
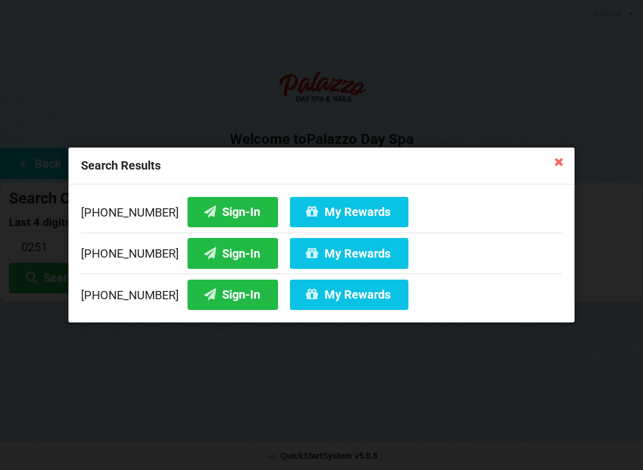
click at [316, 216] on button "My Rewards" at bounding box center [349, 212] width 118 height 30
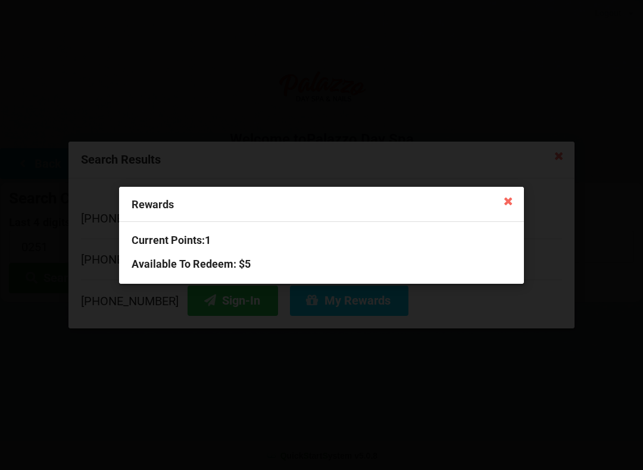
click at [513, 204] on icon at bounding box center [508, 200] width 19 height 19
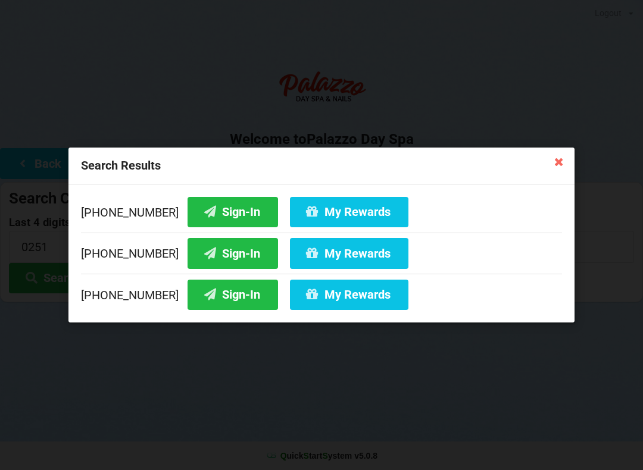
click at [204, 214] on button "Sign-In" at bounding box center [233, 212] width 90 height 30
